Goal: Transaction & Acquisition: Purchase product/service

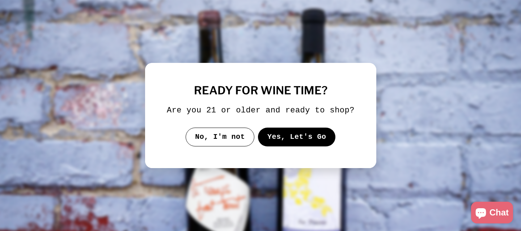
click at [283, 146] on button "Yes, Let's Go" at bounding box center [296, 137] width 78 height 19
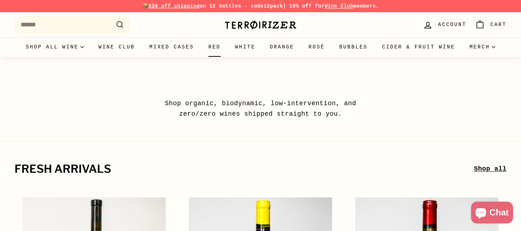
click at [228, 48] on link "Red" at bounding box center [214, 47] width 27 height 20
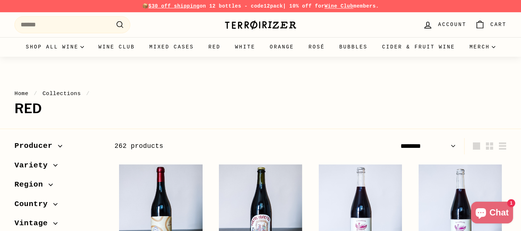
select select "******"
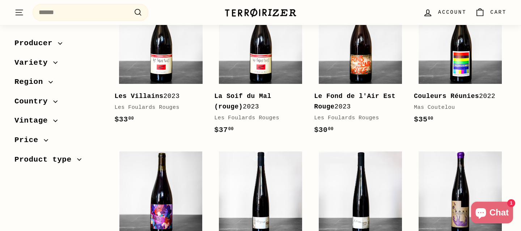
scroll to position [932, 0]
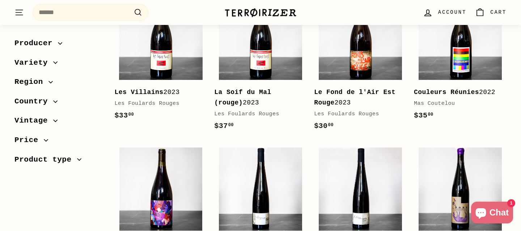
click at [38, 103] on span "Country" at bounding box center [33, 101] width 39 height 12
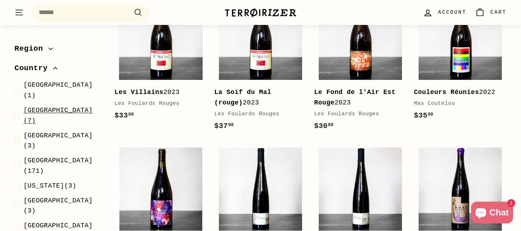
scroll to position [41, 0]
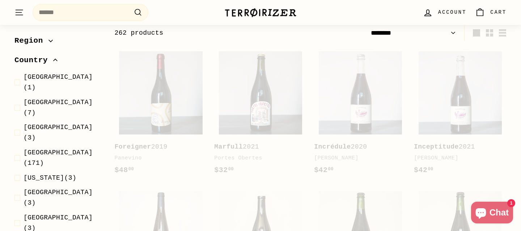
scroll to position [110, 0]
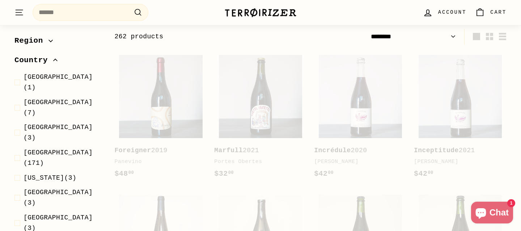
select select "******"
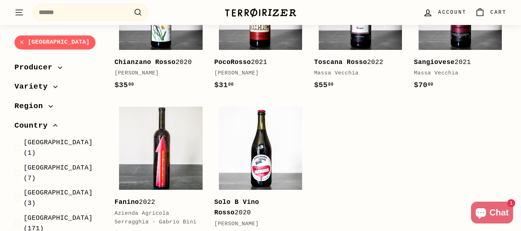
scroll to position [943, 0]
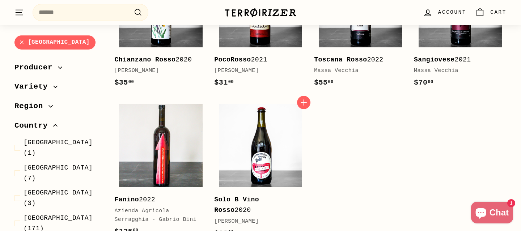
click at [252, 196] on b "Solo B Vino Rosso" at bounding box center [236, 205] width 45 height 18
click at [43, 214] on span "France" at bounding box center [58, 217] width 69 height 7
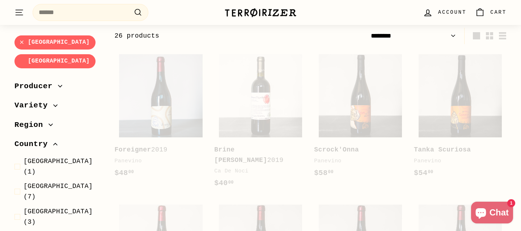
scroll to position [110, 0]
select select "******"
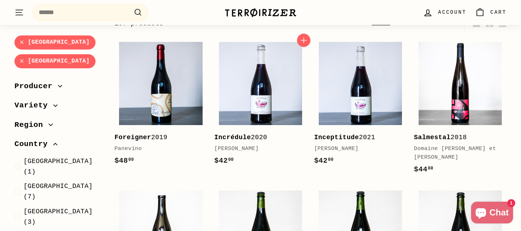
scroll to position [124, 0]
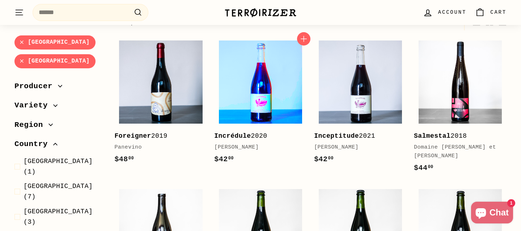
click at [253, 105] on img at bounding box center [260, 82] width 83 height 83
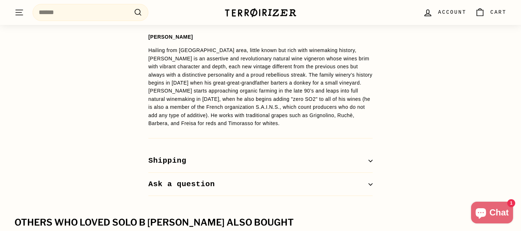
scroll to position [564, 0]
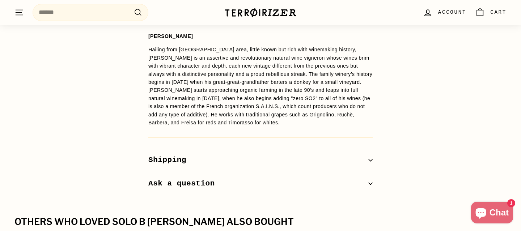
click at [320, 160] on button "Shipping" at bounding box center [260, 161] width 224 height 24
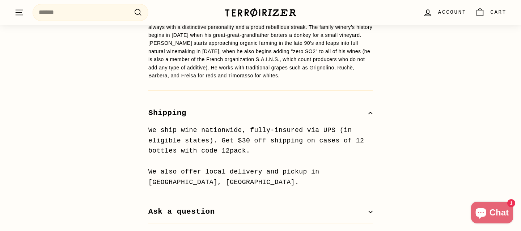
scroll to position [615, 0]
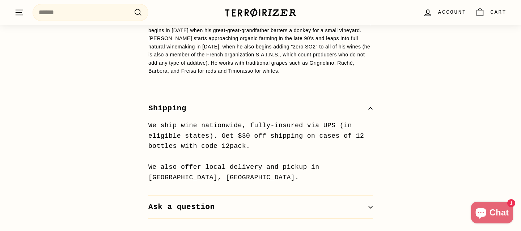
click at [296, 113] on button "Shipping" at bounding box center [260, 109] width 224 height 24
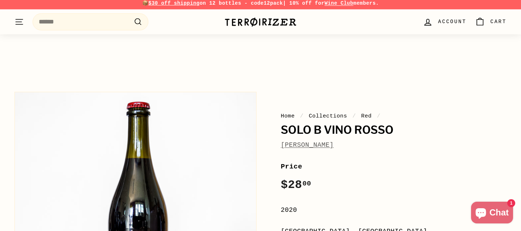
scroll to position [0, 0]
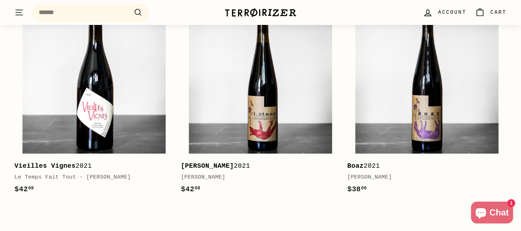
scroll to position [902, 0]
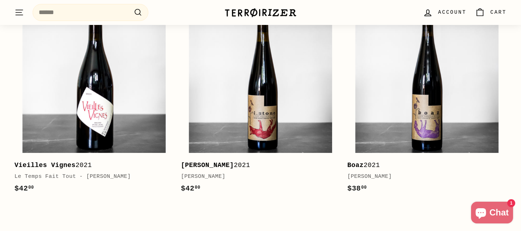
click at [219, 176] on div "[PERSON_NAME]" at bounding box center [257, 176] width 152 height 9
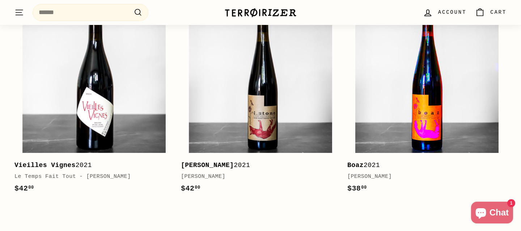
click at [388, 139] on img at bounding box center [426, 81] width 143 height 143
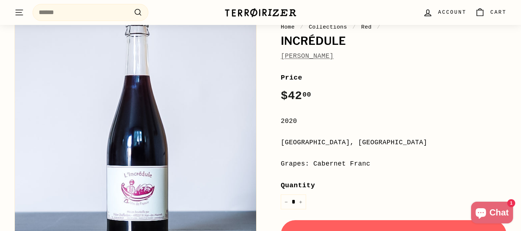
scroll to position [76, 0]
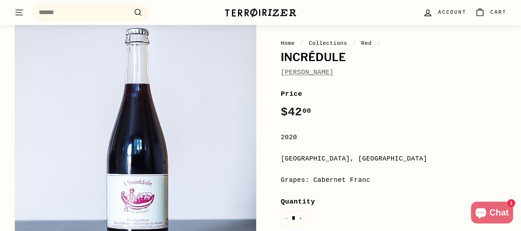
click at [328, 73] on link "[PERSON_NAME]" at bounding box center [307, 72] width 53 height 7
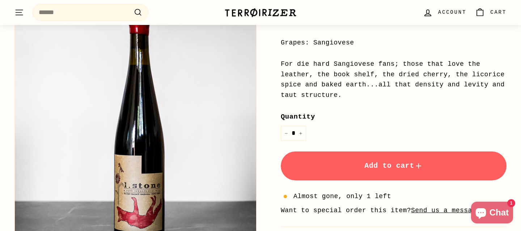
scroll to position [214, 0]
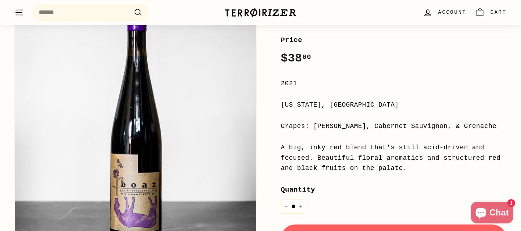
scroll to position [134, 0]
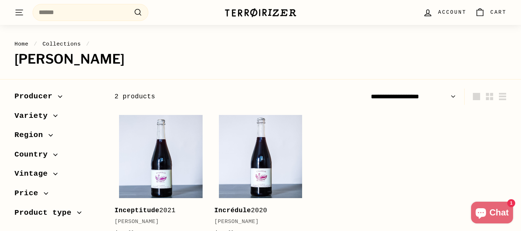
scroll to position [31, 0]
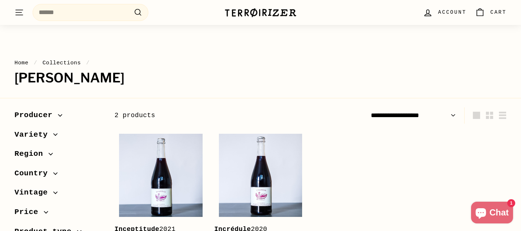
drag, startPoint x: 18, startPoint y: 83, endPoint x: 182, endPoint y: 81, distance: 164.2
click at [182, 81] on h1 "Didier Chaffardon" at bounding box center [260, 78] width 492 height 14
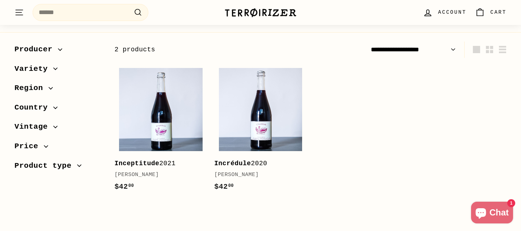
scroll to position [98, 0]
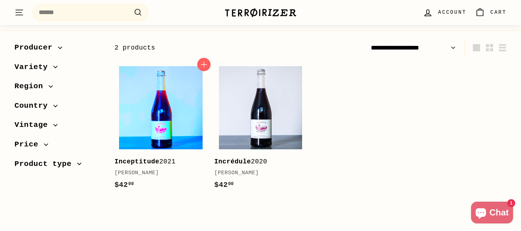
click at [163, 126] on img at bounding box center [160, 107] width 83 height 83
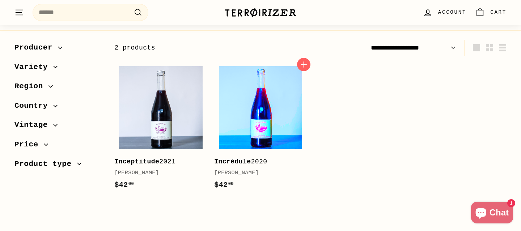
click at [263, 113] on img at bounding box center [260, 107] width 83 height 83
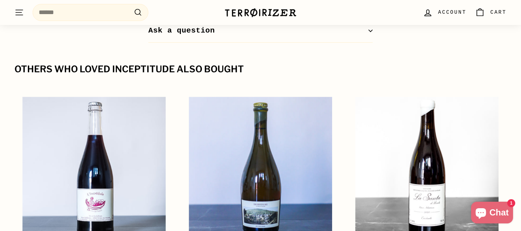
scroll to position [631, 0]
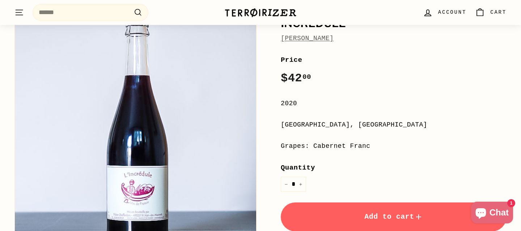
scroll to position [111, 0]
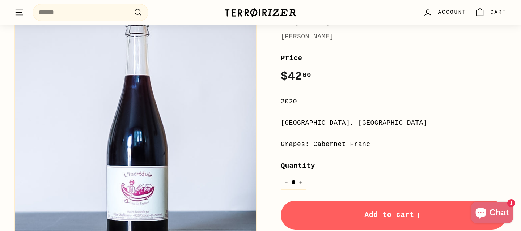
click at [384, 216] on span "Add to cart" at bounding box center [393, 215] width 59 height 8
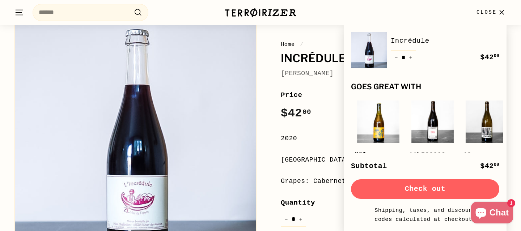
scroll to position [0, 0]
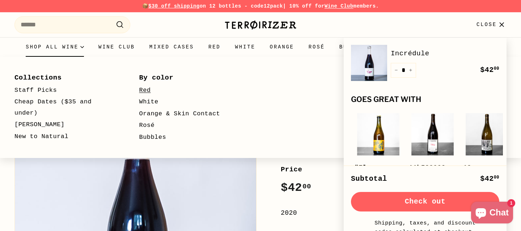
click at [150, 88] on link "Red" at bounding box center [191, 91] width 104 height 12
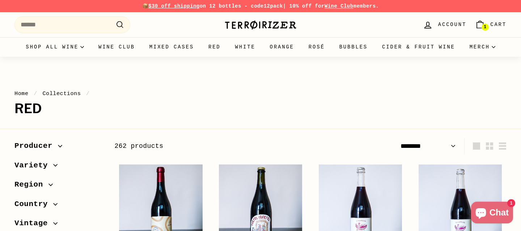
select select "******"
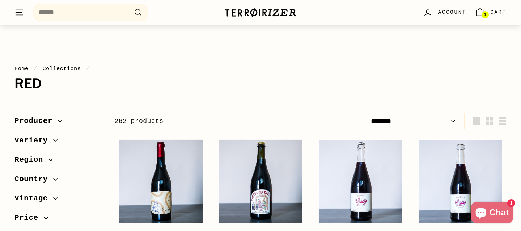
scroll to position [53, 0]
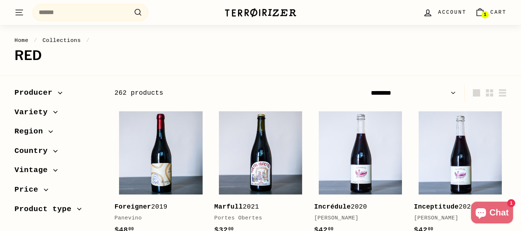
click at [43, 137] on span "Region" at bounding box center [31, 131] width 34 height 12
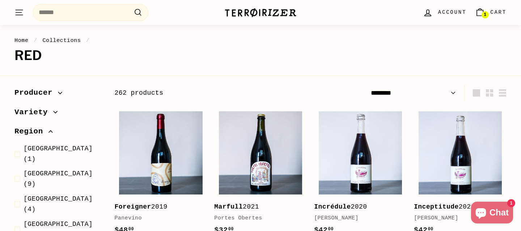
click at [43, 137] on span "Region" at bounding box center [31, 131] width 34 height 12
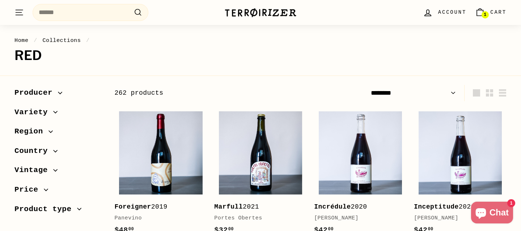
click at [42, 153] on span "Country" at bounding box center [33, 151] width 39 height 12
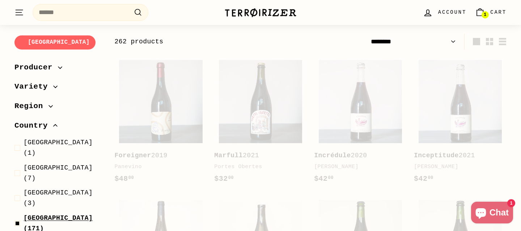
scroll to position [110, 0]
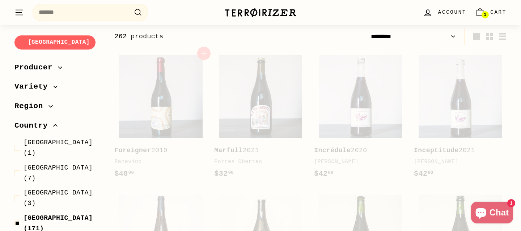
select select "******"
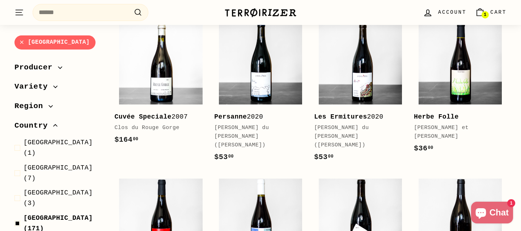
scroll to position [433, 0]
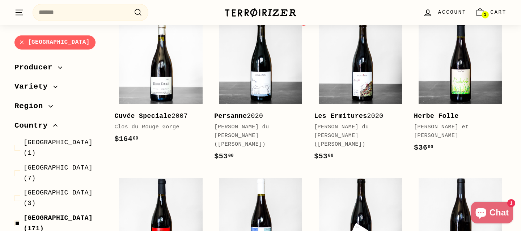
click at [265, 126] on div "La Vigne du Perron (François Grinand)" at bounding box center [256, 136] width 85 height 26
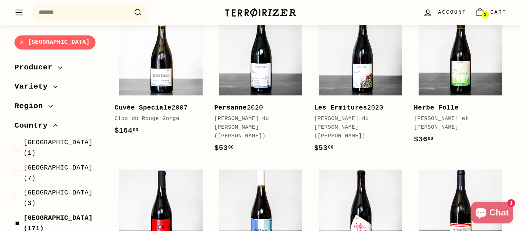
scroll to position [446, 0]
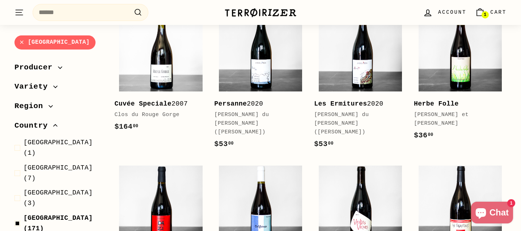
click at [438, 100] on b "Herbe Folle" at bounding box center [436, 103] width 45 height 7
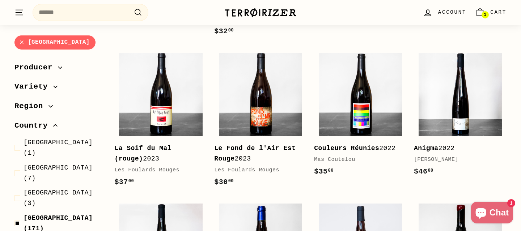
scroll to position [719, 0]
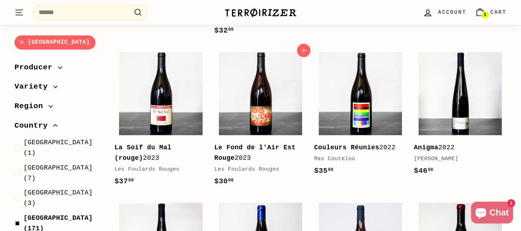
click at [227, 144] on b "Le Fond de l'Air Est Rouge" at bounding box center [254, 153] width 81 height 18
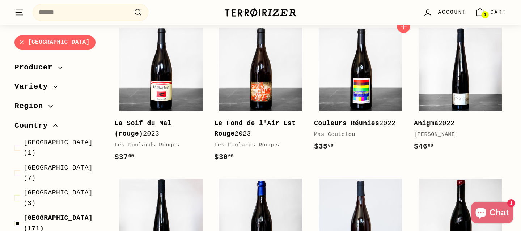
scroll to position [744, 0]
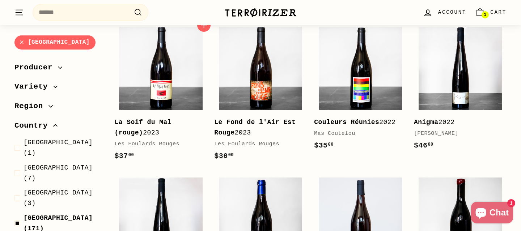
click at [151, 117] on div "La Soif du Mal (rouge) 2023" at bounding box center [156, 127] width 85 height 21
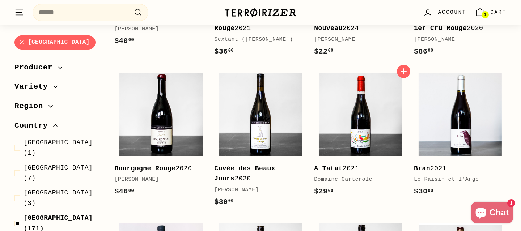
scroll to position [1000, 0]
click at [428, 175] on div "Le Raisin et l'Ange" at bounding box center [456, 179] width 85 height 9
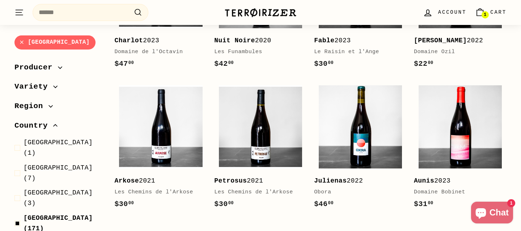
scroll to position [1434, 0]
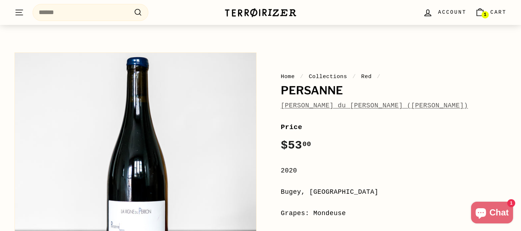
scroll to position [51, 0]
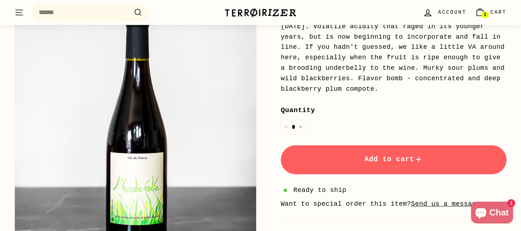
scroll to position [250, 0]
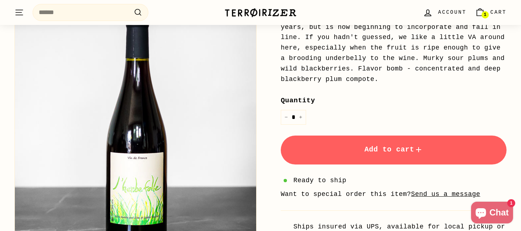
click at [374, 152] on span "Add to cart" at bounding box center [393, 149] width 59 height 8
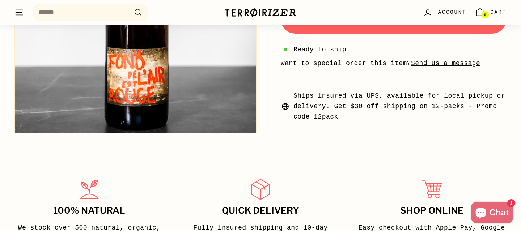
scroll to position [340, 0]
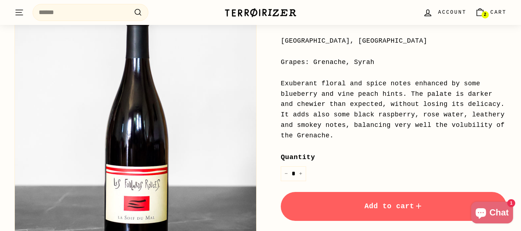
scroll to position [194, 0]
click at [343, 205] on button "Add to cart" at bounding box center [394, 206] width 226 height 29
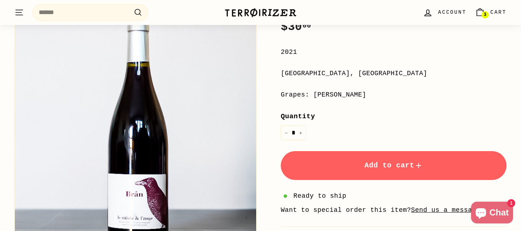
scroll to position [161, 0]
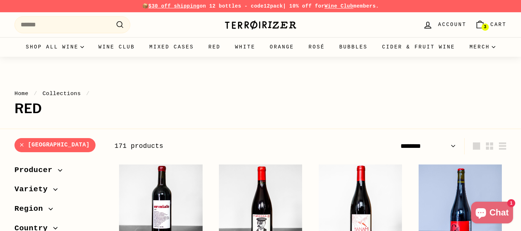
select select "******"
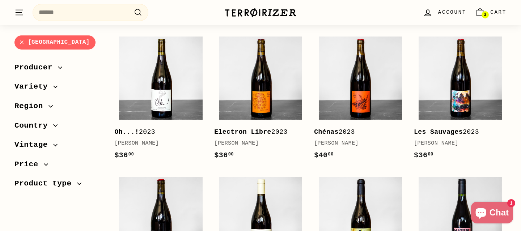
scroll to position [910, 0]
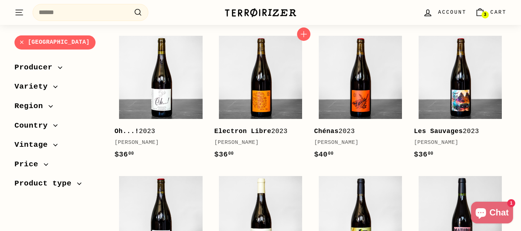
click at [244, 139] on div "Romuald Valot" at bounding box center [256, 143] width 85 height 9
click at [352, 139] on div "Romuald Valot" at bounding box center [356, 143] width 85 height 9
click at [52, 84] on span "Variety" at bounding box center [33, 87] width 39 height 12
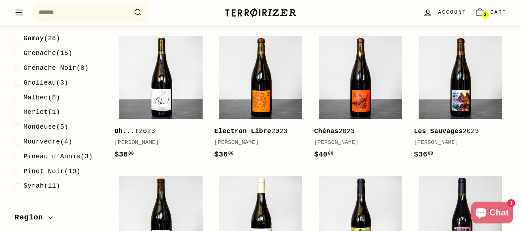
scroll to position [114, 0]
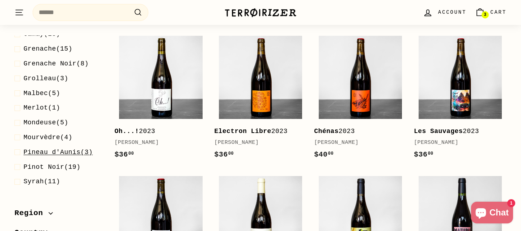
click at [71, 154] on span "Pineau d'Aunis" at bounding box center [52, 152] width 57 height 7
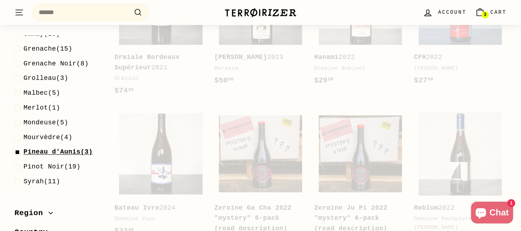
scroll to position [108, 0]
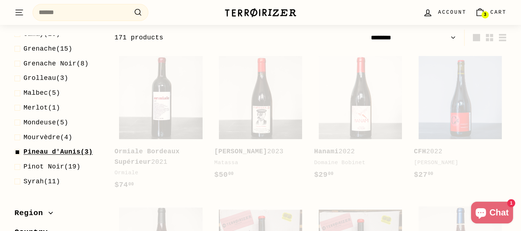
select select "******"
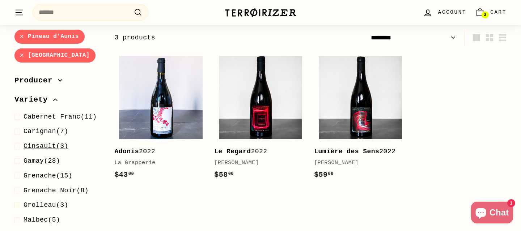
click at [54, 146] on span "Cinsault" at bounding box center [40, 145] width 33 height 7
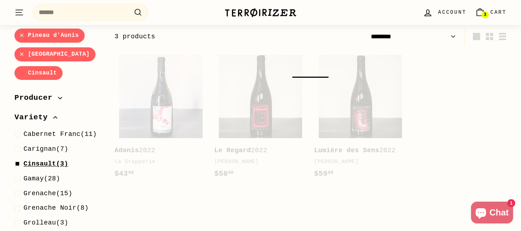
select select "******"
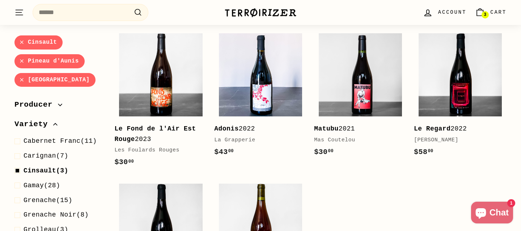
scroll to position [129, 0]
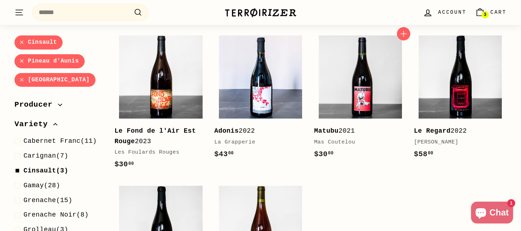
click at [323, 138] on div "Matubu 2021 Mas Coutelou" at bounding box center [356, 136] width 85 height 21
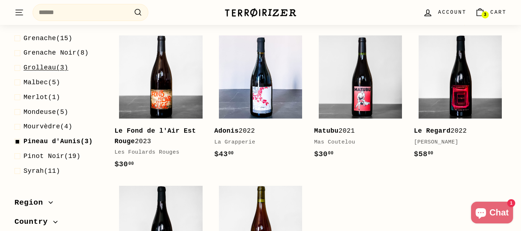
scroll to position [163, 0]
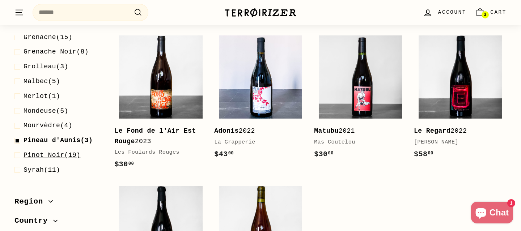
click at [53, 157] on span "Pinot Noir" at bounding box center [44, 155] width 41 height 7
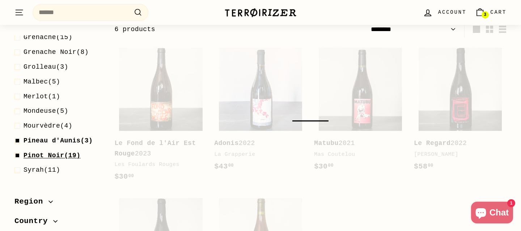
scroll to position [110, 0]
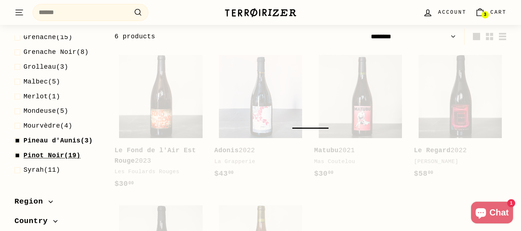
select select "******"
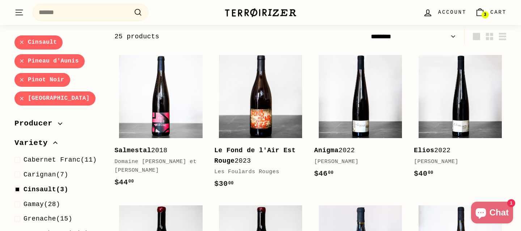
click at [21, 41] on link "Cinsault" at bounding box center [38, 42] width 48 height 14
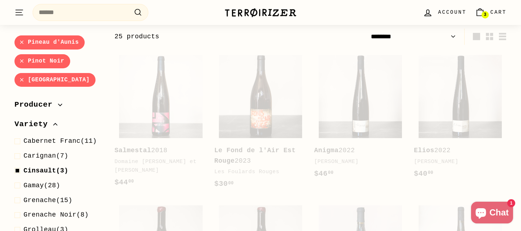
select select "******"
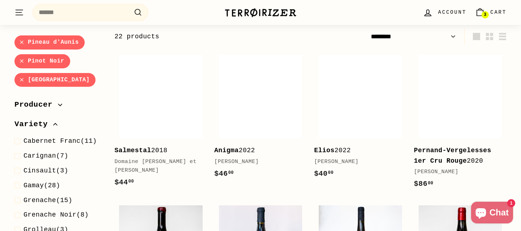
click at [21, 42] on link "Pineau d'Aunis" at bounding box center [49, 42] width 70 height 14
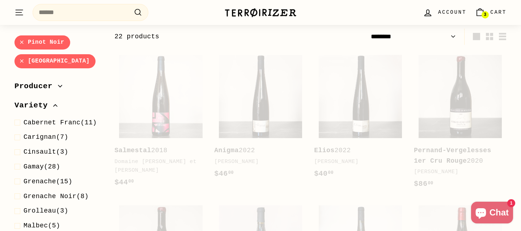
select select "******"
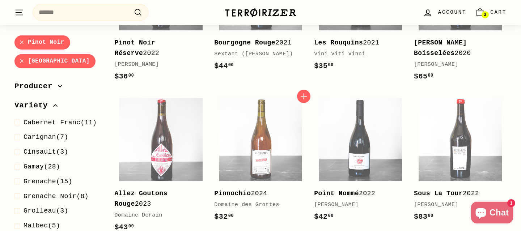
scroll to position [519, 0]
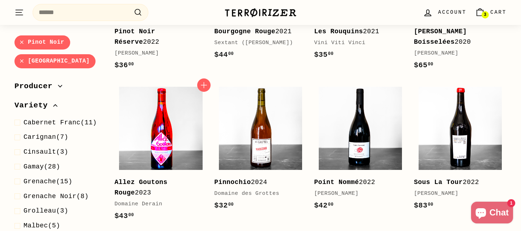
click at [166, 151] on img at bounding box center [160, 128] width 83 height 83
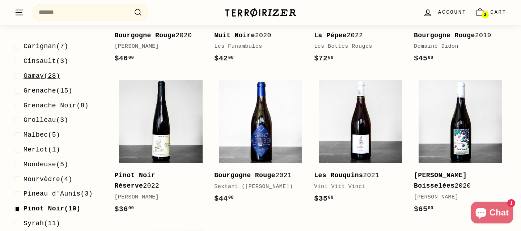
scroll to position [98, 0]
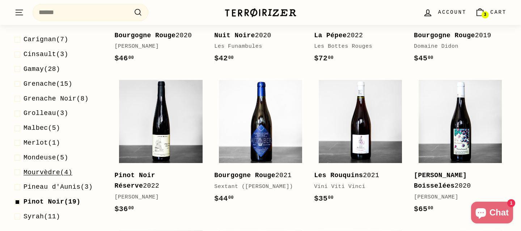
click at [51, 169] on span "Mourvèdre" at bounding box center [42, 172] width 37 height 7
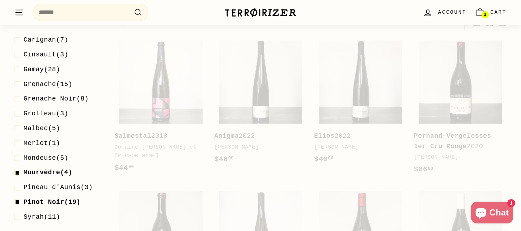
scroll to position [110, 0]
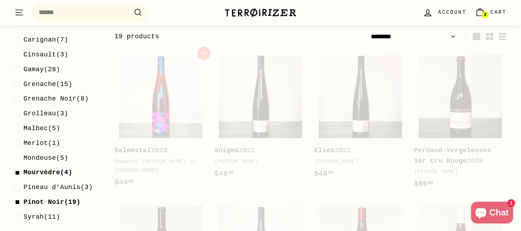
select select "******"
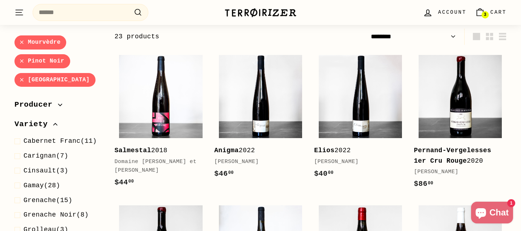
click at [22, 60] on link "Pinot Noir" at bounding box center [42, 61] width 56 height 14
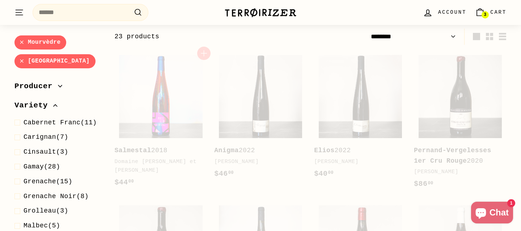
select select "******"
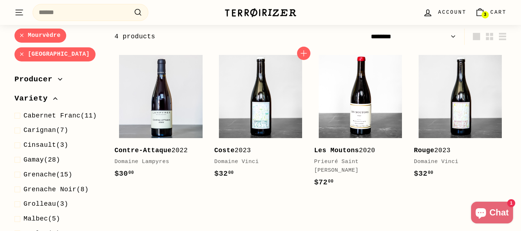
click at [254, 162] on div "Domaine Vinci" at bounding box center [256, 162] width 85 height 9
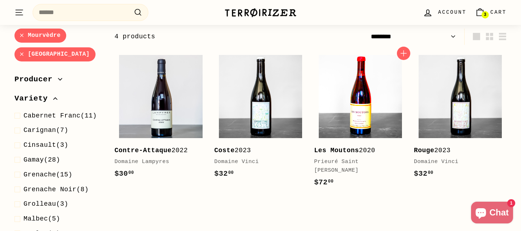
click at [341, 125] on img at bounding box center [360, 96] width 83 height 83
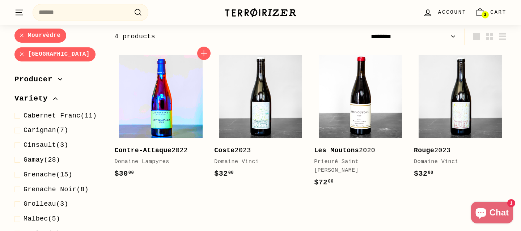
click at [139, 123] on img at bounding box center [160, 96] width 83 height 83
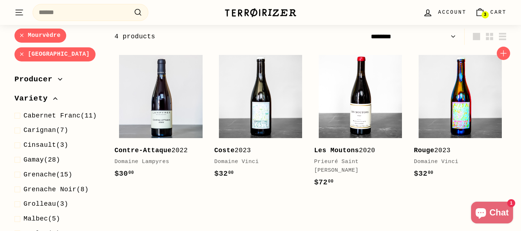
click at [446, 101] on img at bounding box center [459, 96] width 83 height 83
click at [36, 38] on link "Mourvèdre" at bounding box center [40, 36] width 52 height 14
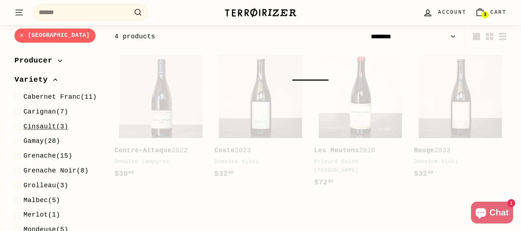
select select "******"
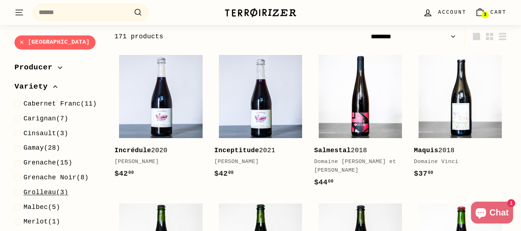
click at [57, 191] on span "Grolleau (3)" at bounding box center [46, 192] width 45 height 10
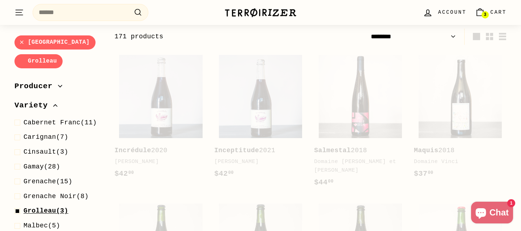
select select "******"
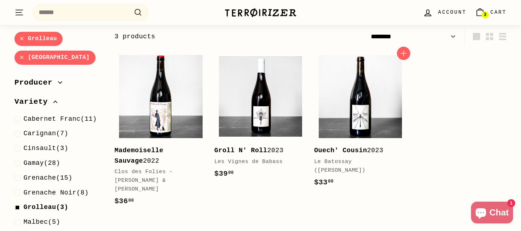
click at [354, 149] on b "Ouech' Cousin" at bounding box center [340, 150] width 53 height 7
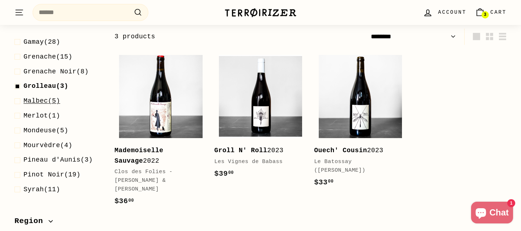
scroll to position [140, 0]
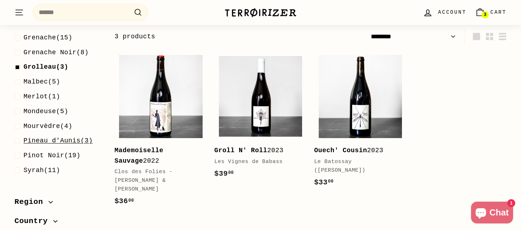
click at [50, 140] on span "Pineau d'Aunis" at bounding box center [52, 140] width 57 height 7
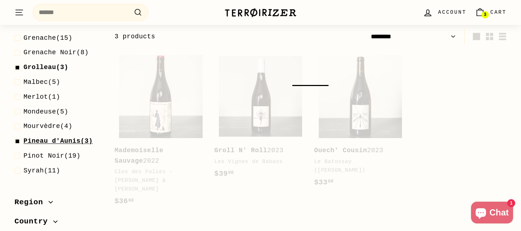
select select "******"
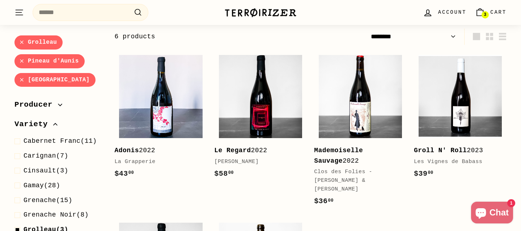
click at [22, 41] on link "Grolleau" at bounding box center [38, 42] width 48 height 14
select select "******"
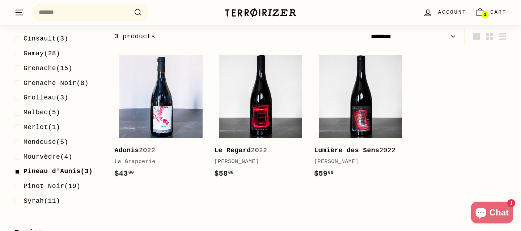
scroll to position [108, 0]
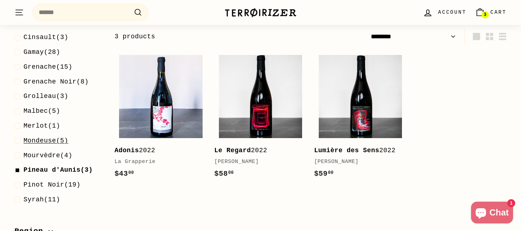
click at [51, 142] on span "Mondeuse" at bounding box center [40, 140] width 33 height 7
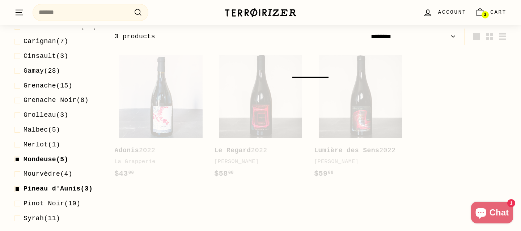
scroll to position [127, 0]
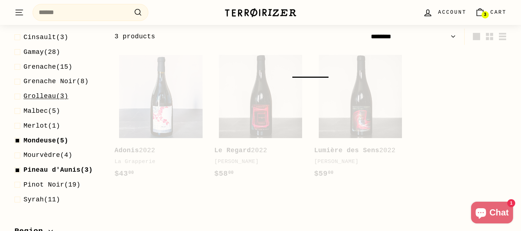
select select "******"
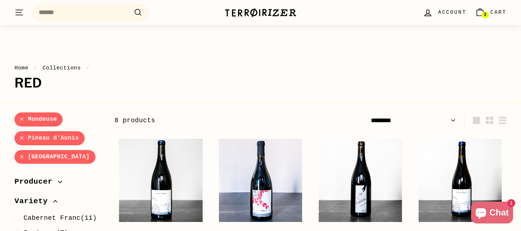
scroll to position [0, 0]
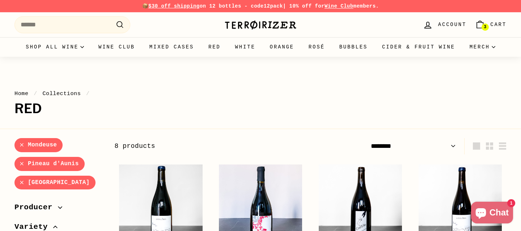
click at [22, 165] on link "Pineau d'Aunis" at bounding box center [49, 164] width 70 height 14
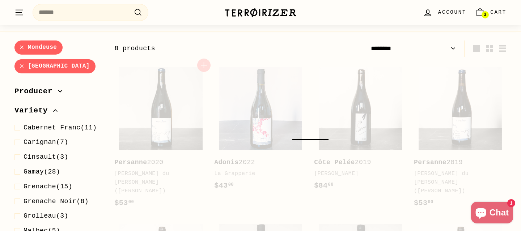
scroll to position [110, 0]
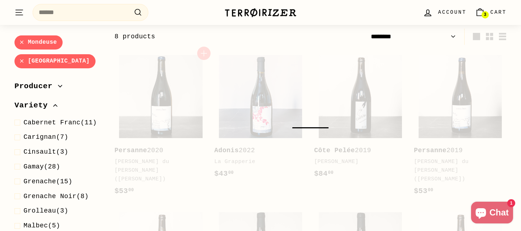
select select "******"
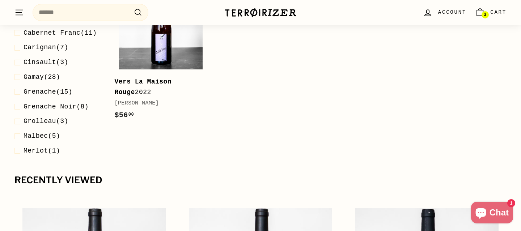
scroll to position [336, 0]
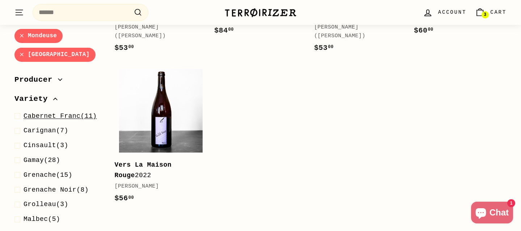
click at [42, 112] on span "Cabernet Franc" at bounding box center [52, 115] width 57 height 7
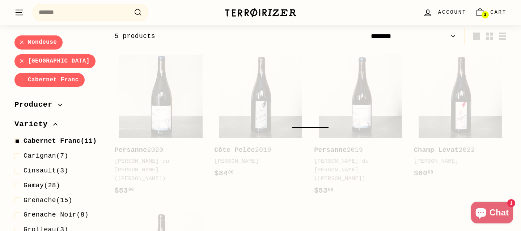
scroll to position [110, 0]
select select "******"
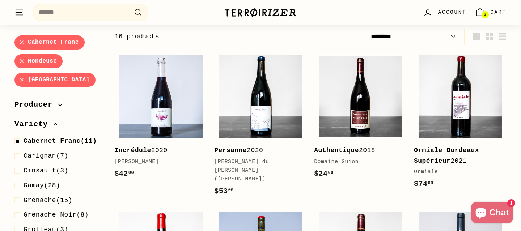
click at [24, 61] on link "Mondeuse" at bounding box center [38, 61] width 48 height 14
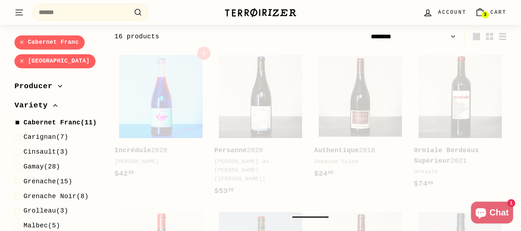
select select "******"
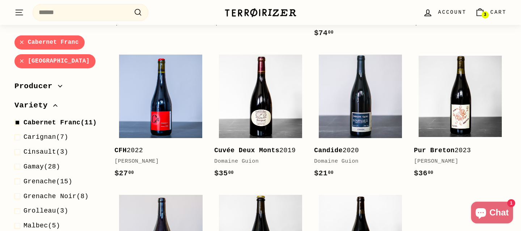
scroll to position [261, 0]
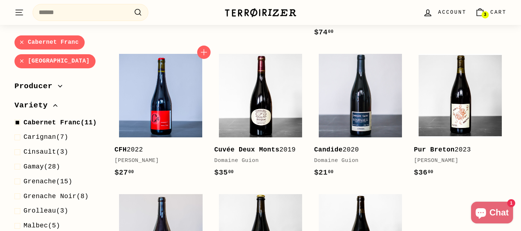
click at [155, 162] on div "[PERSON_NAME]" at bounding box center [156, 161] width 85 height 9
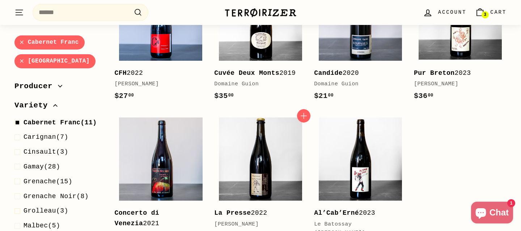
scroll to position [328, 0]
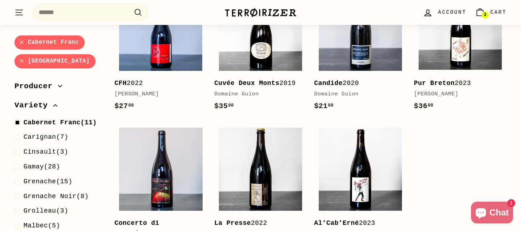
click at [328, 85] on b "Candide" at bounding box center [328, 83] width 29 height 7
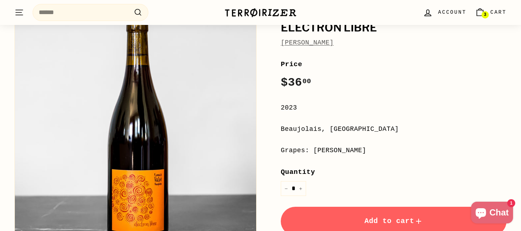
scroll to position [106, 0]
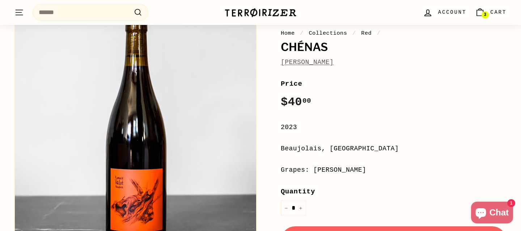
scroll to position [100, 0]
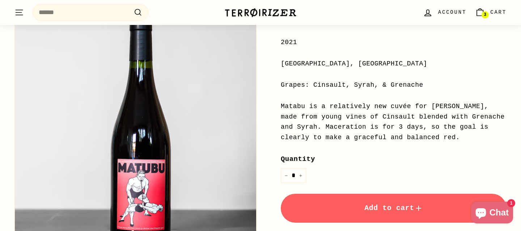
scroll to position [174, 0]
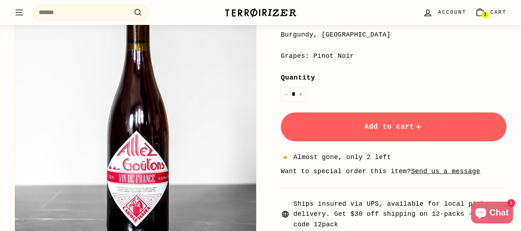
scroll to position [200, 0]
click at [360, 128] on button "Add to cart" at bounding box center [394, 126] width 226 height 29
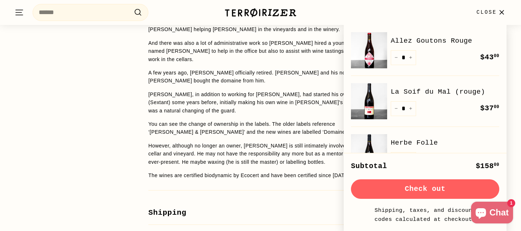
scroll to position [706, 0]
click at [122, 107] on div "WINE DETAILS Fresh and lively Pinot that, while easy to drink and ready to rip,…" at bounding box center [260, 57] width 521 height 381
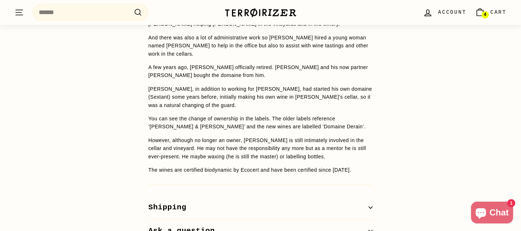
scroll to position [712, 0]
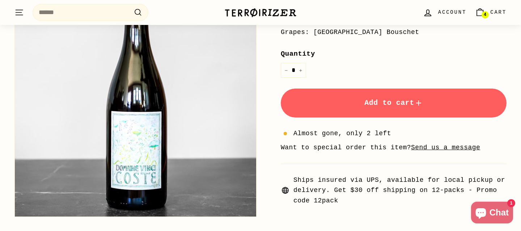
scroll to position [225, 0]
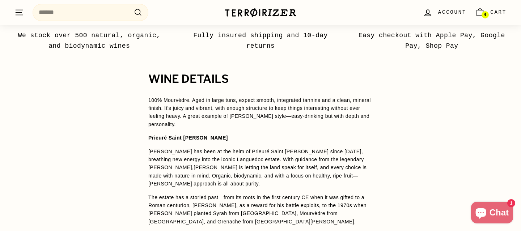
scroll to position [534, 0]
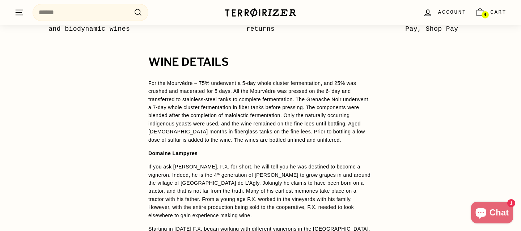
scroll to position [528, 0]
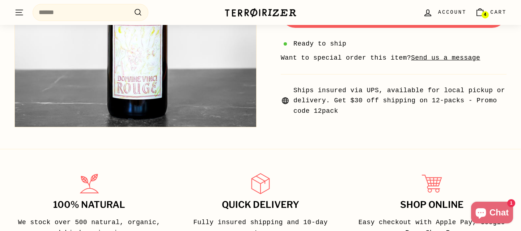
scroll to position [314, 0]
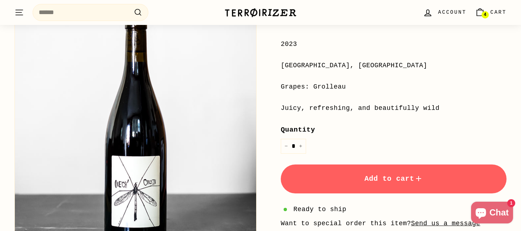
scroll to position [170, 0]
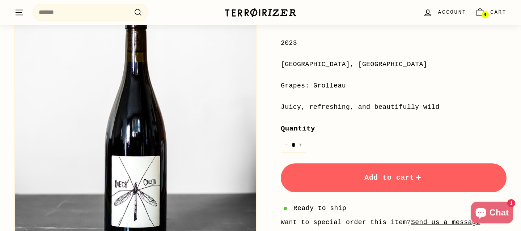
click at [356, 177] on button "Add to cart" at bounding box center [394, 177] width 226 height 29
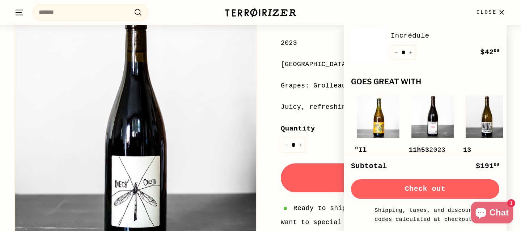
scroll to position [209, 0]
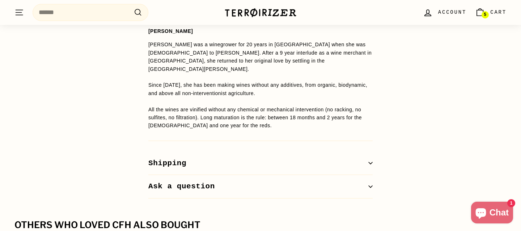
scroll to position [565, 0]
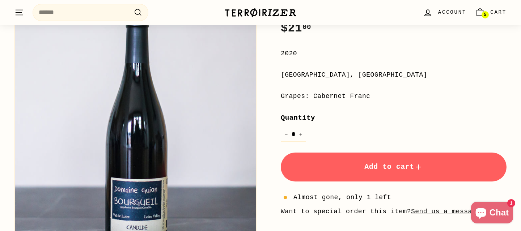
scroll to position [153, 0]
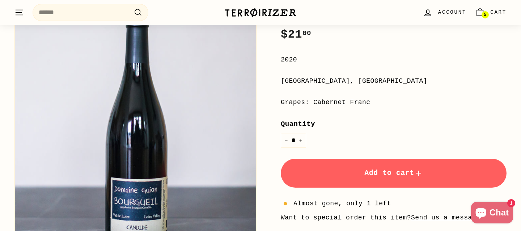
click at [364, 172] on span "Add to cart" at bounding box center [393, 173] width 59 height 8
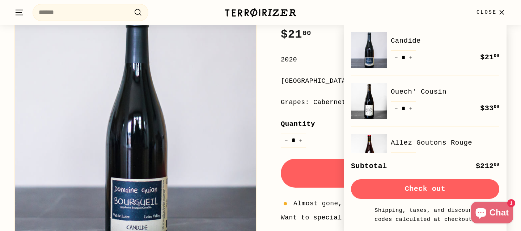
click at [395, 191] on button "Check out" at bounding box center [425, 189] width 148 height 20
